Goal: Task Accomplishment & Management: Manage account settings

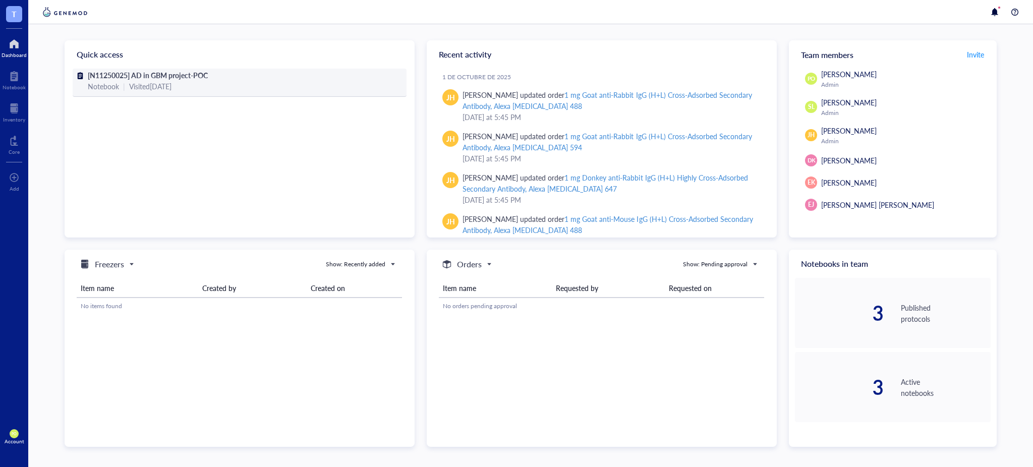
click at [259, 77] on div "[N11250025] AD in GBM project-POC" at bounding box center [240, 75] width 304 height 11
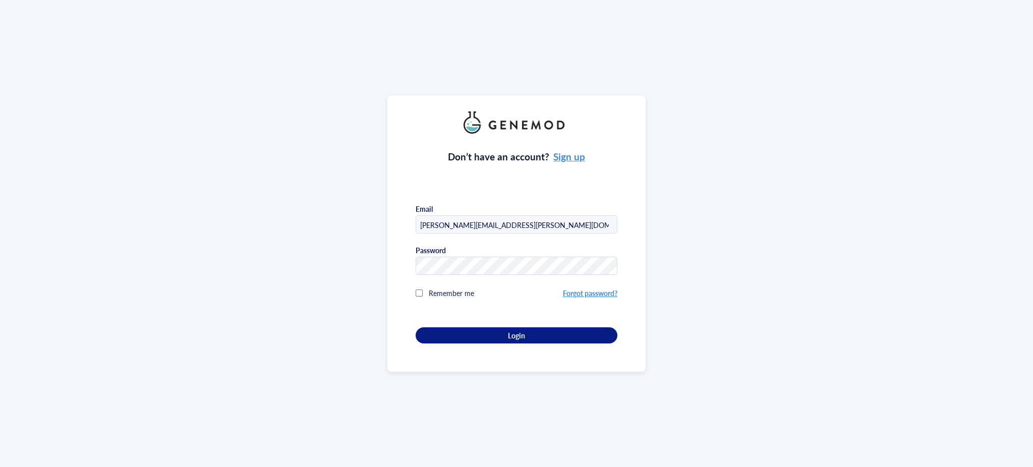
click at [819, 276] on div "Don’t have an account? Sign up Email [PERSON_NAME][EMAIL_ADDRESS][PERSON_NAME][…" at bounding box center [516, 233] width 1033 height 467
click at [575, 339] on button "Login" at bounding box center [517, 335] width 202 height 16
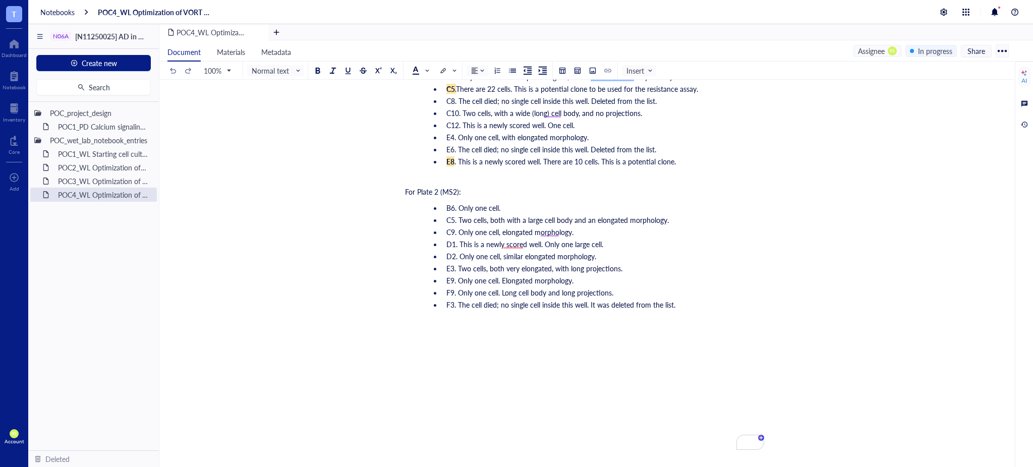
scroll to position [4574, 0]
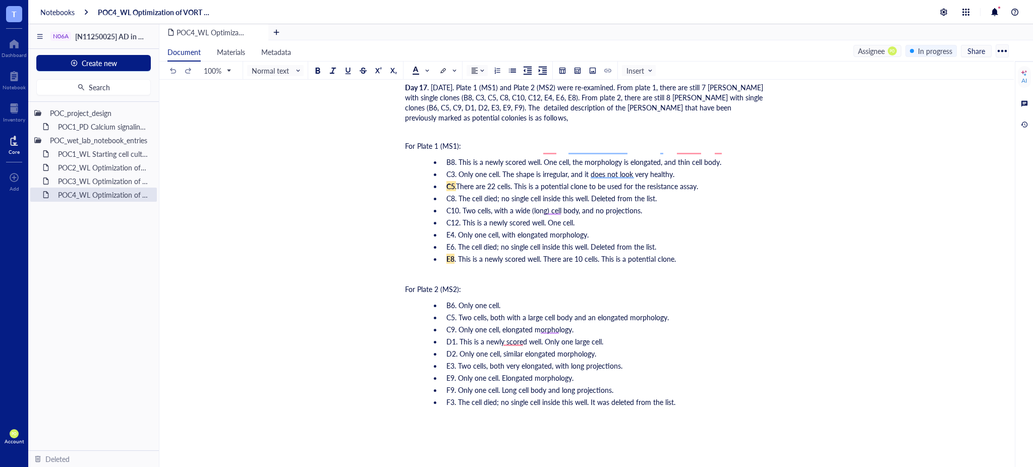
click at [10, 135] on div at bounding box center [14, 141] width 11 height 16
